Goal: Find specific page/section: Find specific page/section

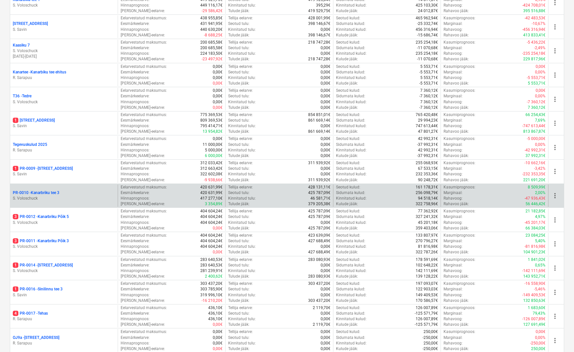
scroll to position [206, 0]
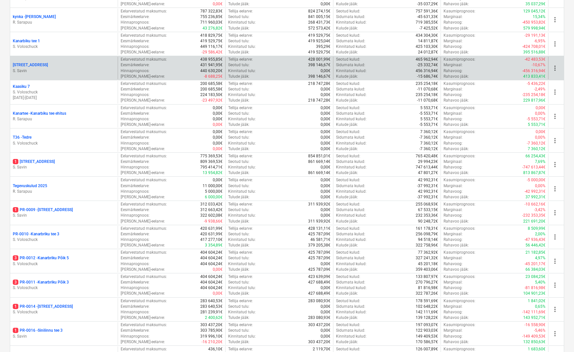
click at [27, 63] on p "Pärtli tee 26" at bounding box center [30, 65] width 35 height 6
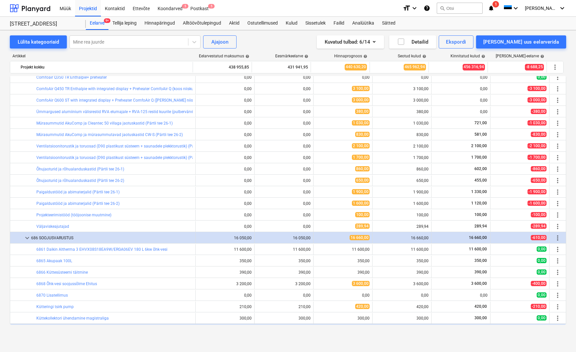
scroll to position [679, 0]
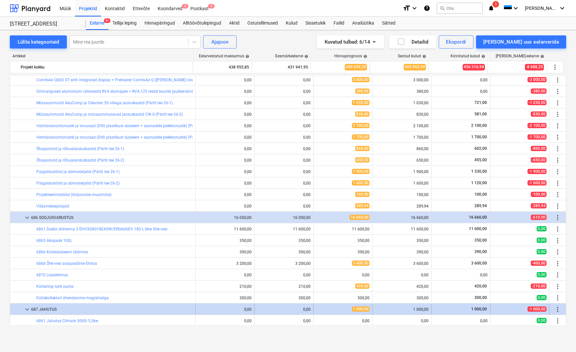
click at [27, 311] on span "keyboard_arrow_down" at bounding box center [27, 310] width 8 height 8
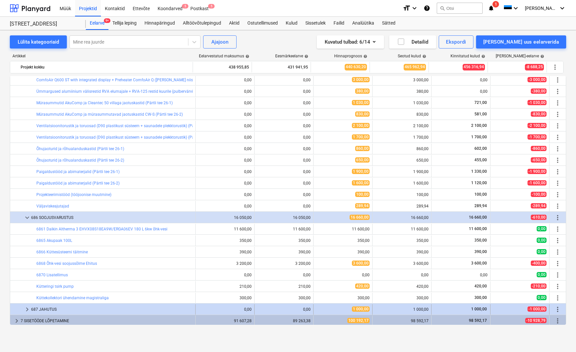
click at [28, 309] on span "keyboard_arrow_right" at bounding box center [27, 310] width 8 height 8
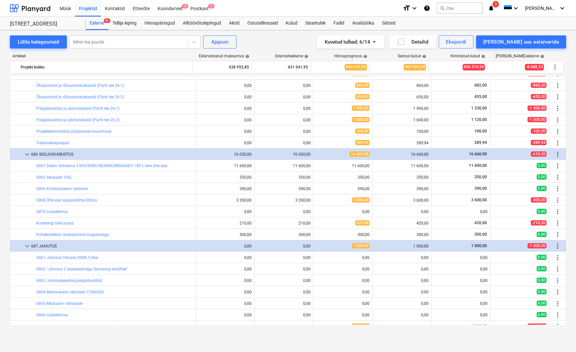
scroll to position [756, 0]
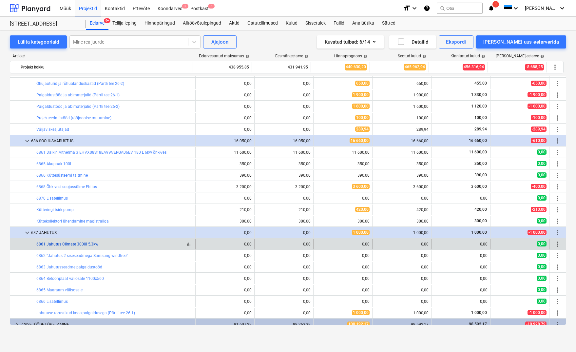
click at [76, 246] on link "6861 Jahutus Climate 3000i 5,3kw" at bounding box center [67, 244] width 62 height 5
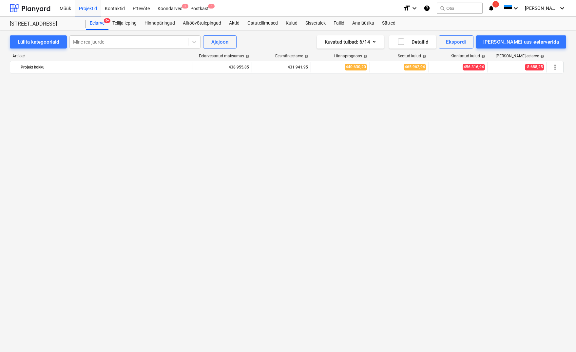
scroll to position [756, 0]
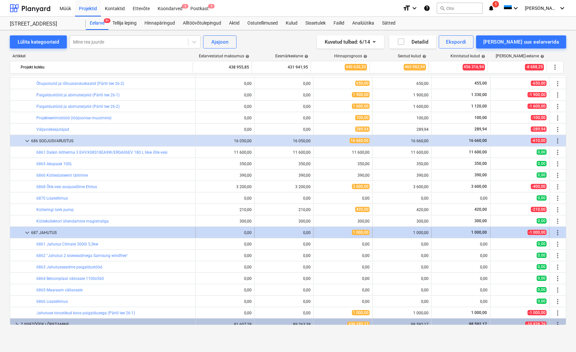
click at [48, 233] on div "687 JAHUTUS" at bounding box center [112, 233] width 162 height 10
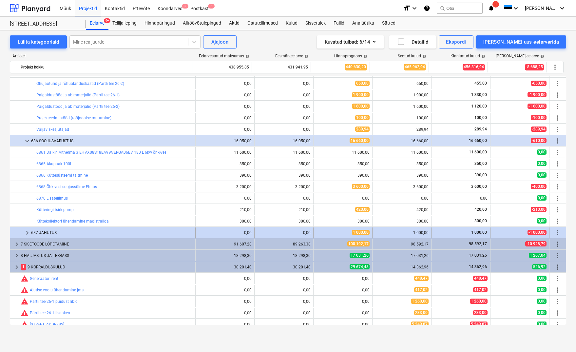
click at [28, 232] on span "keyboard_arrow_right" at bounding box center [27, 233] width 8 height 8
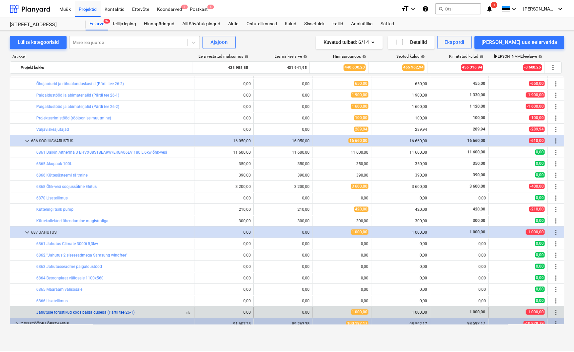
scroll to position [828, 0]
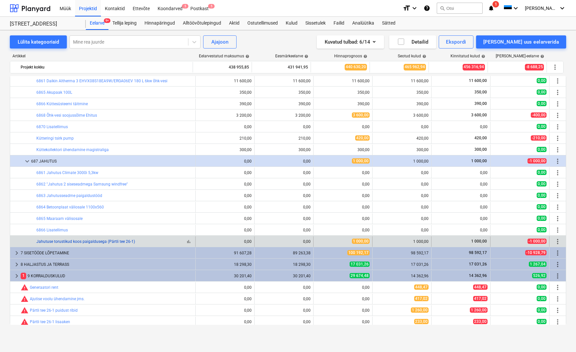
click at [119, 241] on link "Jahutuse torustikud koos paigaldusega (Pärtli tee 26-1)" at bounding box center [85, 241] width 99 height 5
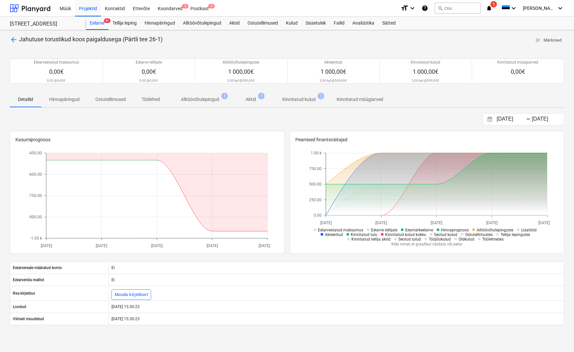
click at [302, 99] on p "Kinnitatud kulud" at bounding box center [298, 99] width 33 height 7
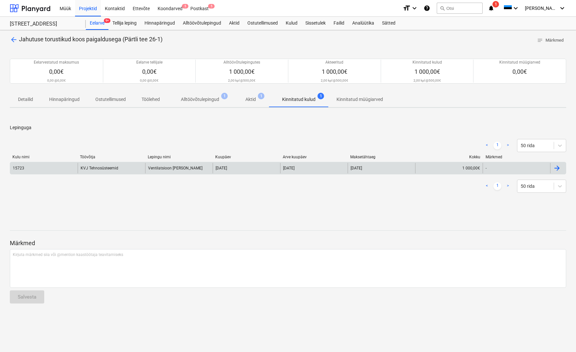
click at [559, 170] on div at bounding box center [557, 168] width 8 height 8
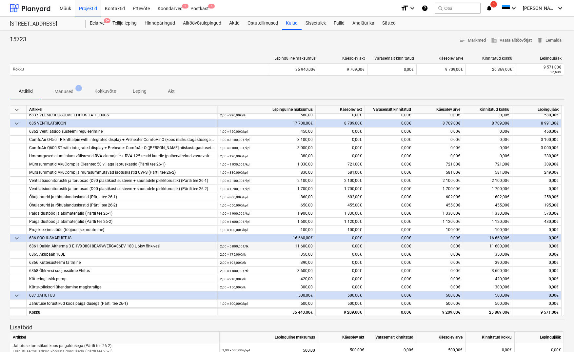
scroll to position [41, 0]
